Goal: Complete application form

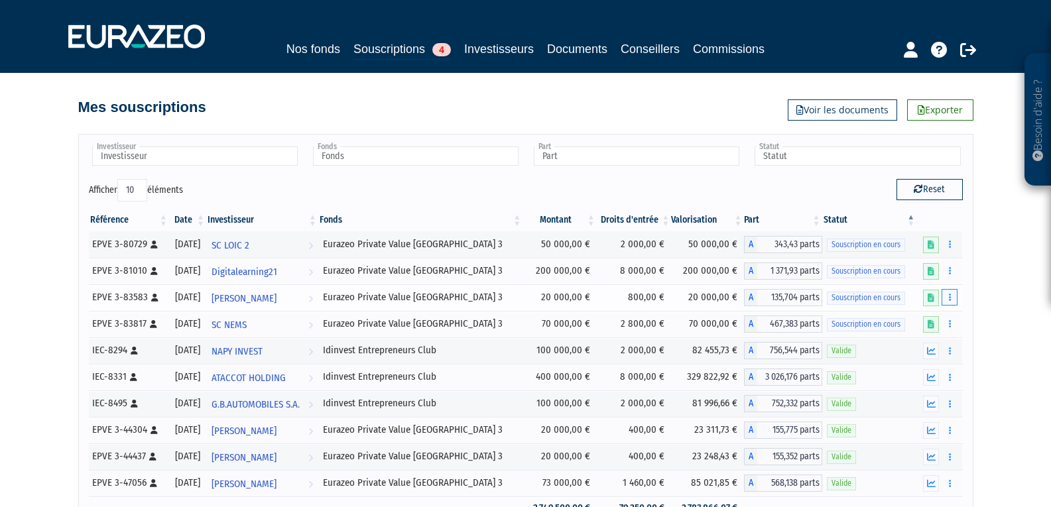
click at [952, 295] on button "button" at bounding box center [950, 297] width 16 height 17
click at [922, 345] on link "Compléter" at bounding box center [911, 347] width 86 height 22
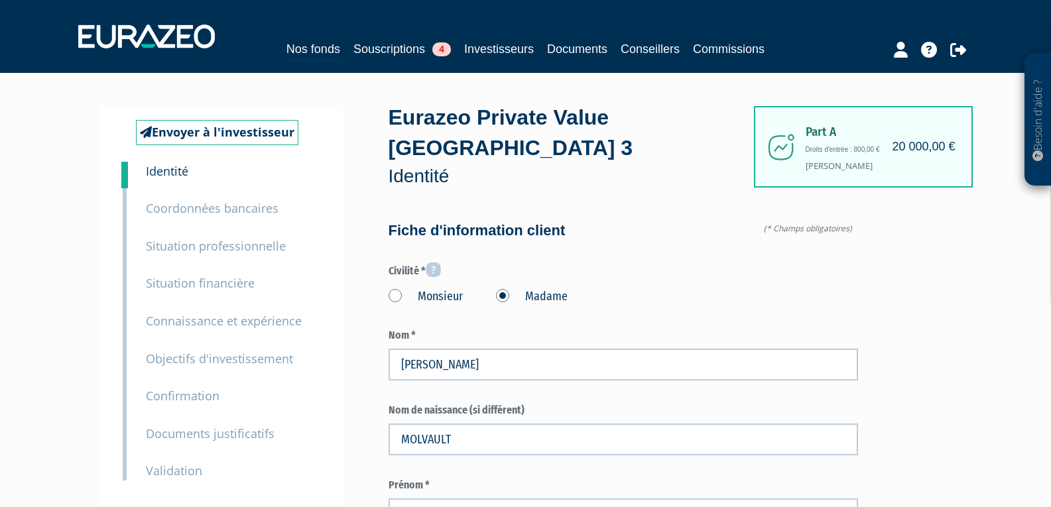
type input "6 58 33 38 78"
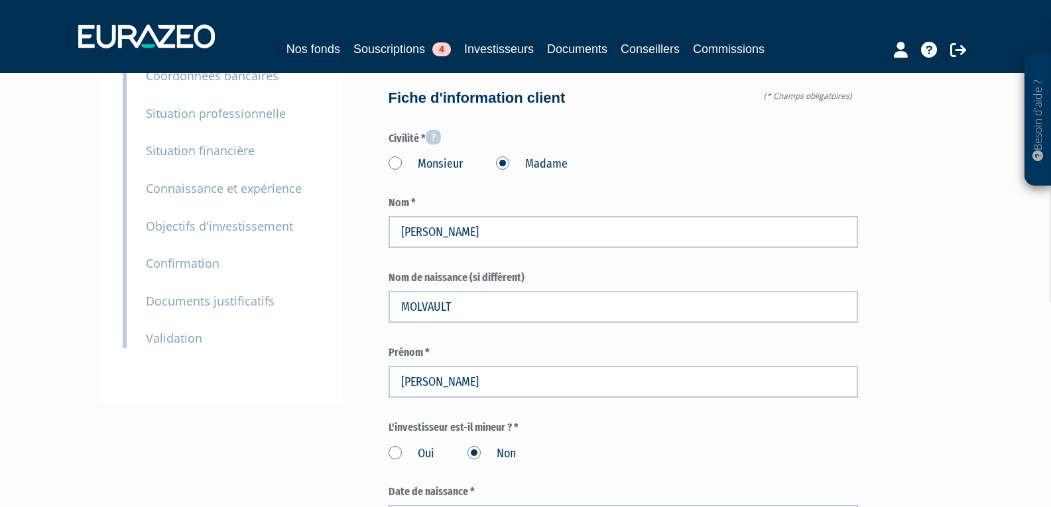
scroll to position [199, 0]
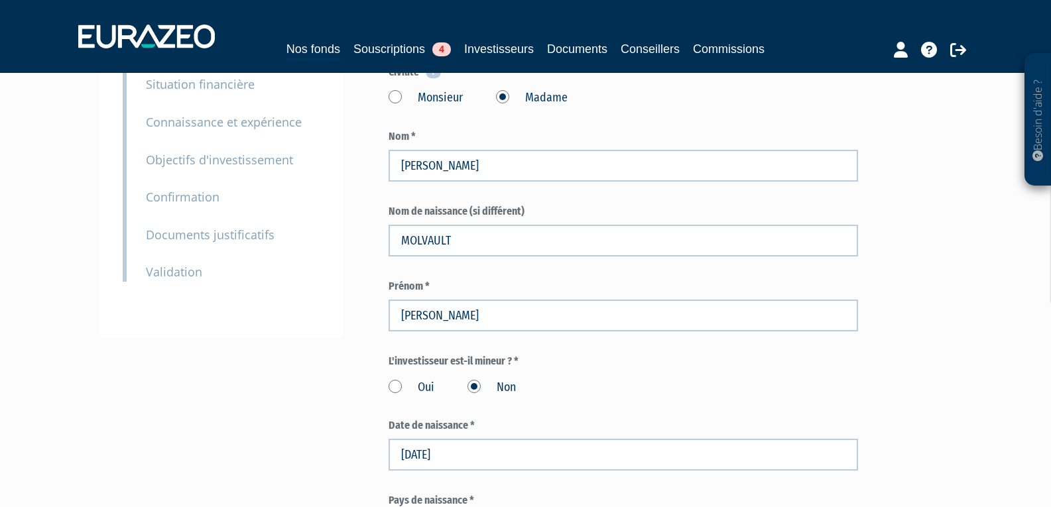
click at [216, 235] on small "Documents justificatifs" at bounding box center [210, 235] width 129 height 16
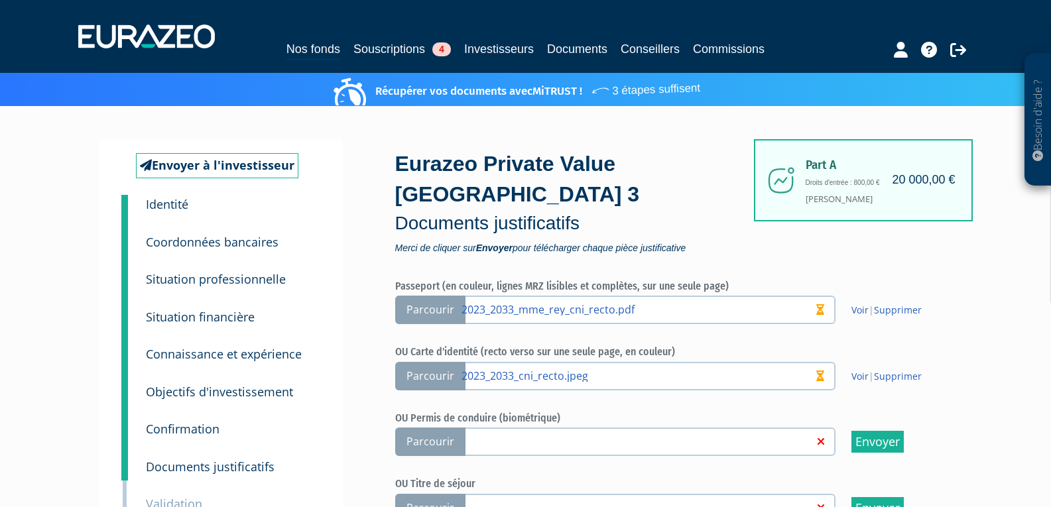
scroll to position [199, 0]
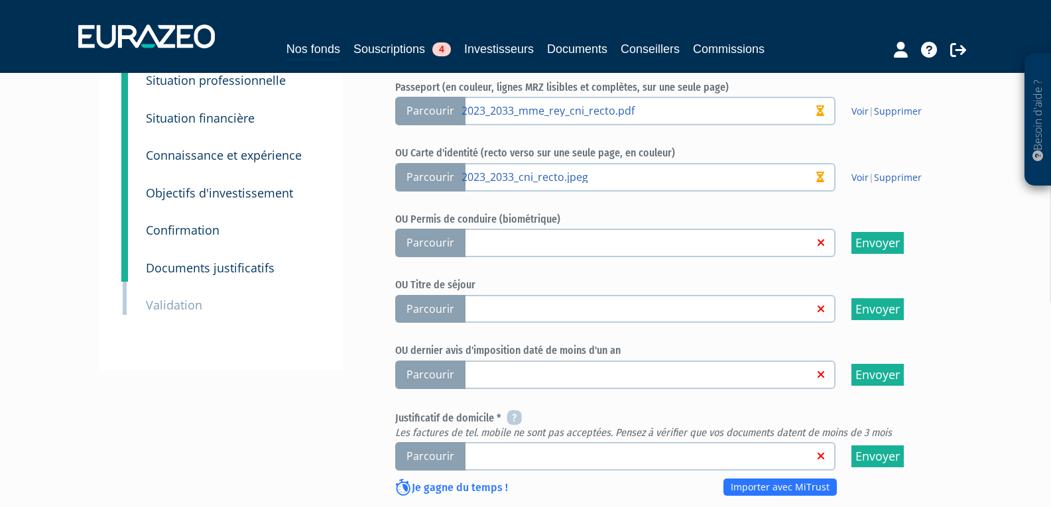
click at [454, 442] on span "Parcourir" at bounding box center [430, 456] width 70 height 29
click at [0, 0] on input "Parcourir" at bounding box center [0, 0] width 0 height 0
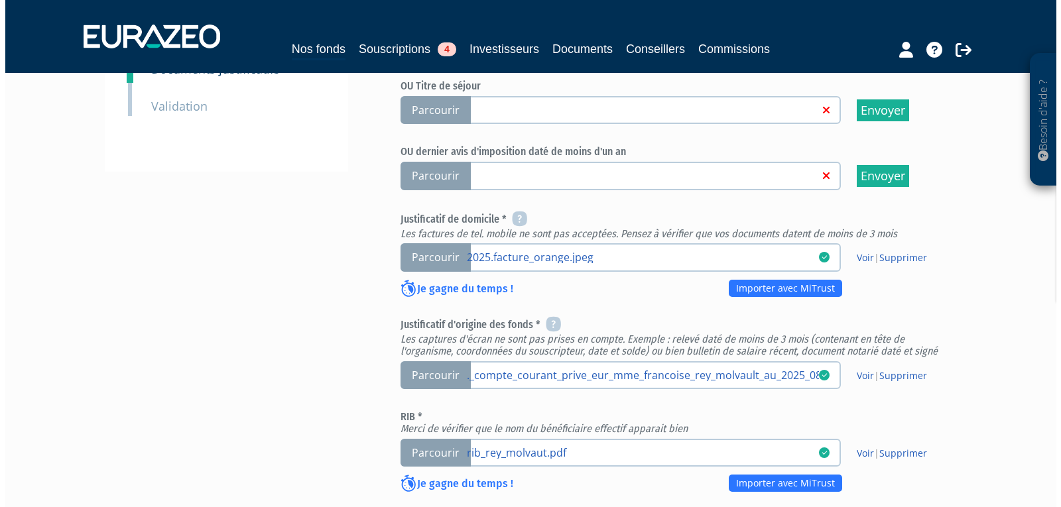
scroll to position [606, 0]
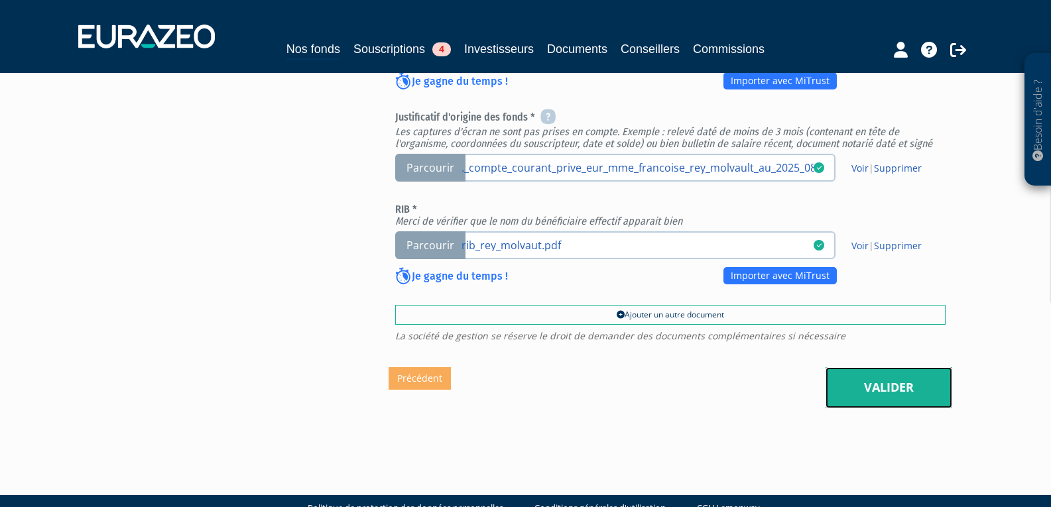
click at [899, 367] on link "Valider" at bounding box center [889, 387] width 127 height 41
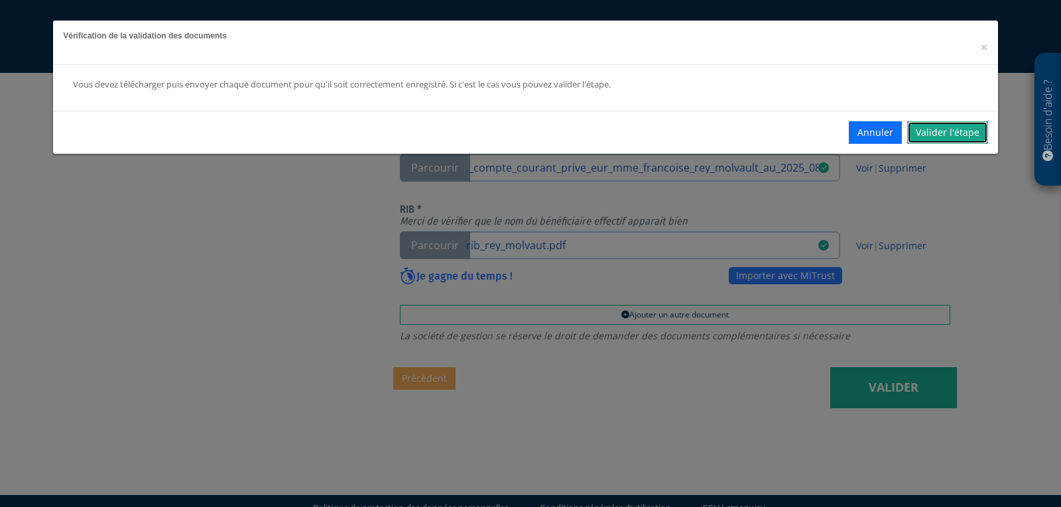
click at [968, 133] on link "Valider l'étape" at bounding box center [947, 132] width 81 height 23
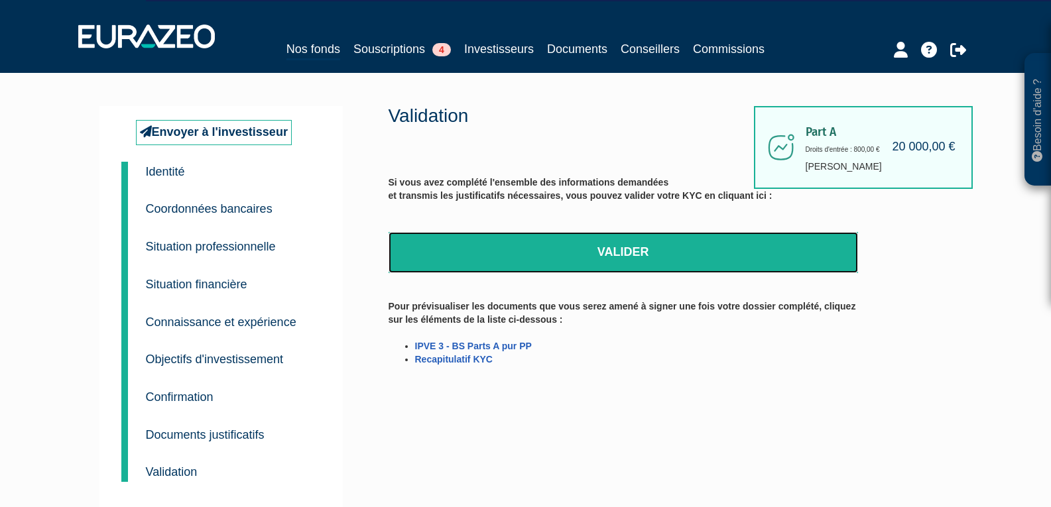
drag, startPoint x: 667, startPoint y: 239, endPoint x: 574, endPoint y: 64, distance: 197.9
click at [667, 240] on link "Valider" at bounding box center [624, 252] width 470 height 41
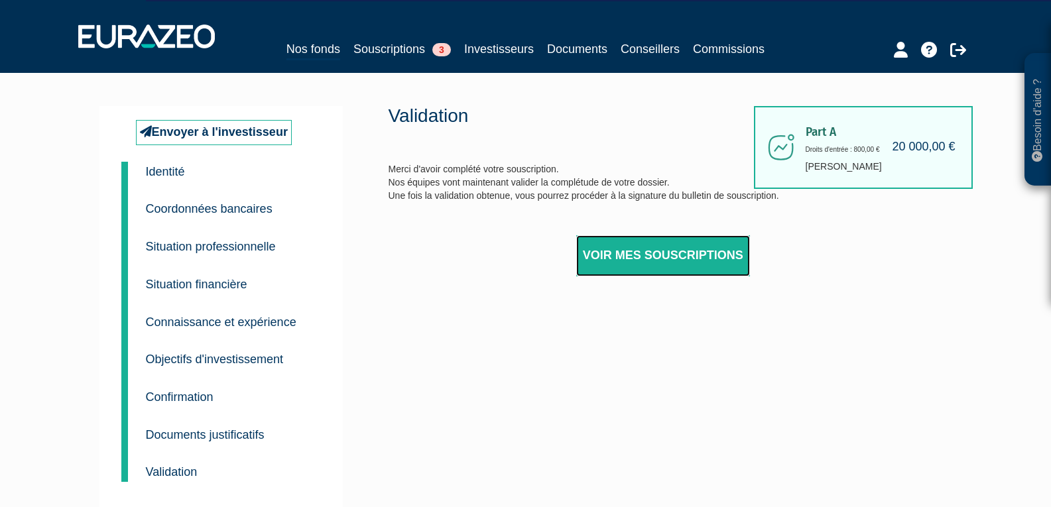
click at [657, 267] on link "Voir mes souscriptions" at bounding box center [663, 255] width 174 height 41
click at [659, 264] on link "Voir mes souscriptions" at bounding box center [663, 255] width 174 height 41
